Goal: Task Accomplishment & Management: Manage account settings

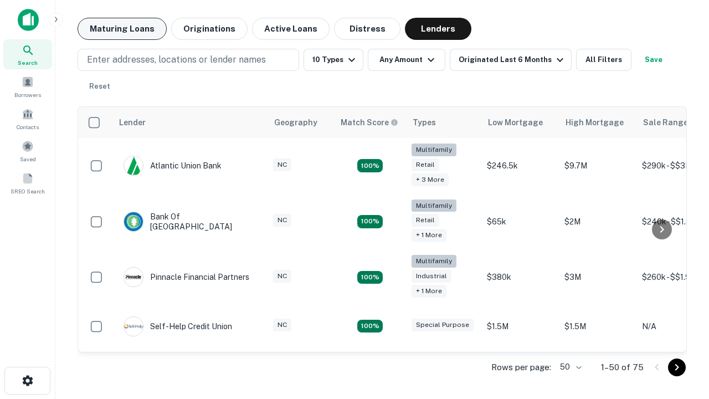
click at [122, 29] on button "Maturing Loans" at bounding box center [122, 29] width 89 height 22
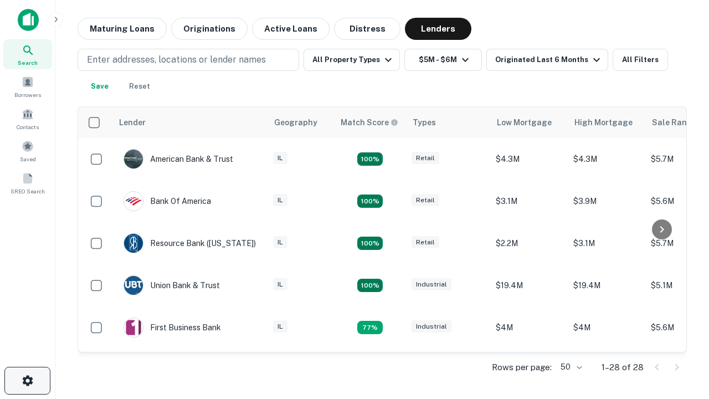
click at [27, 380] on icon "button" at bounding box center [27, 380] width 13 height 13
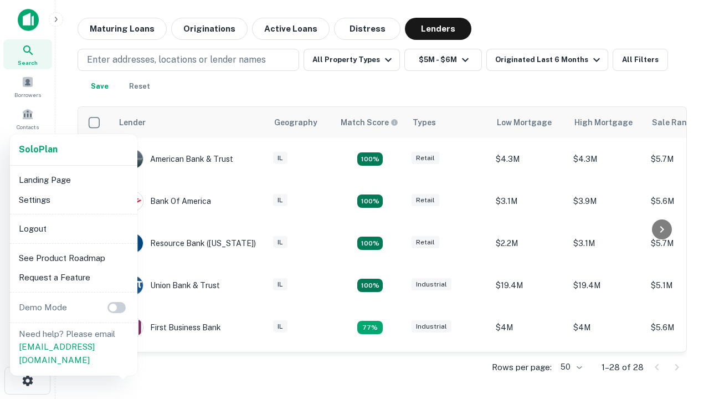
click at [73, 228] on li "Logout" at bounding box center [73, 229] width 119 height 20
